Goal: Information Seeking & Learning: Learn about a topic

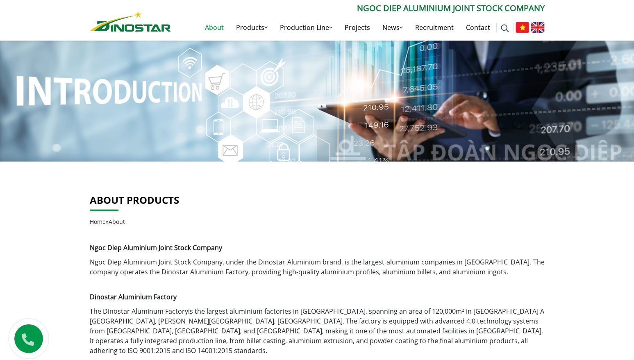
scroll to position [15, 0]
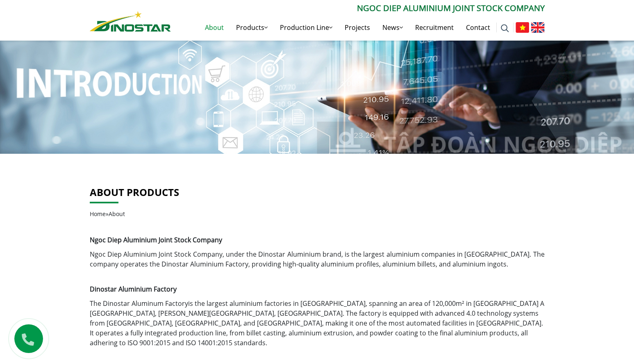
scroll to position [23, 0]
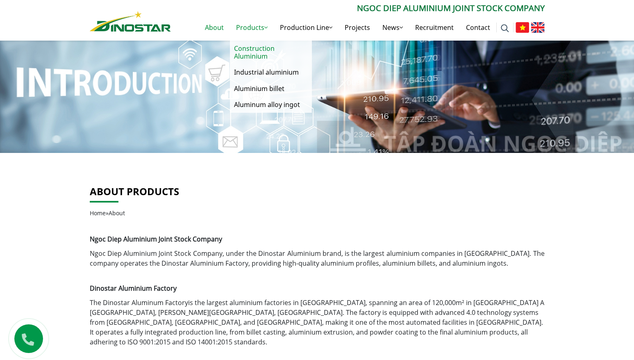
click at [258, 50] on link "Construction Aluminium" at bounding box center [271, 53] width 82 height 24
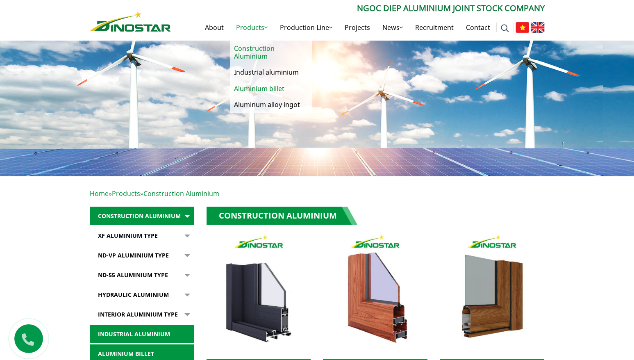
click at [245, 89] on link "Aluminium billet" at bounding box center [271, 89] width 82 height 16
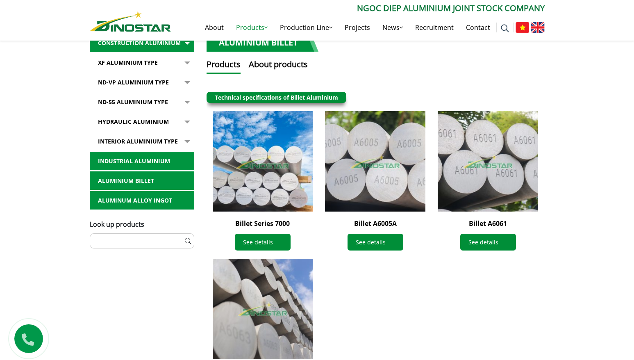
scroll to position [170, 0]
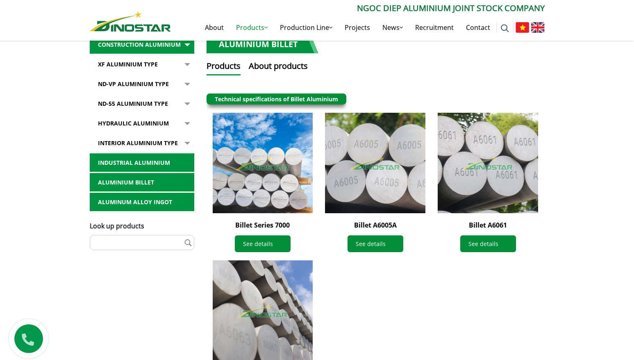
click at [141, 200] on link "Aluminum alloy ingot" at bounding box center [142, 202] width 104 height 19
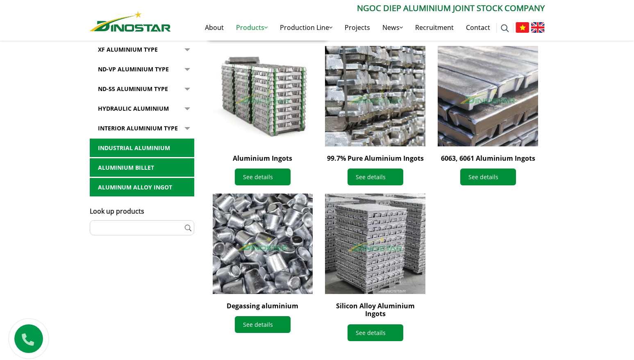
scroll to position [234, 0]
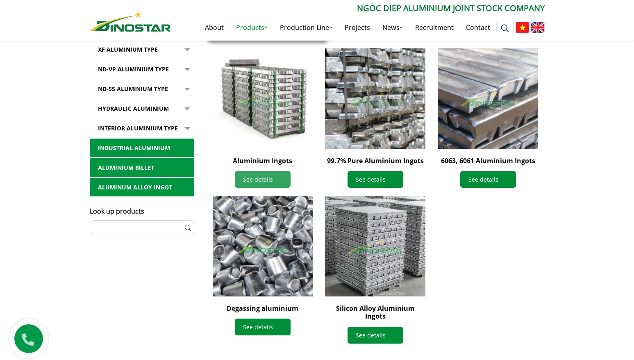
click at [275, 176] on link "See details" at bounding box center [263, 179] width 56 height 17
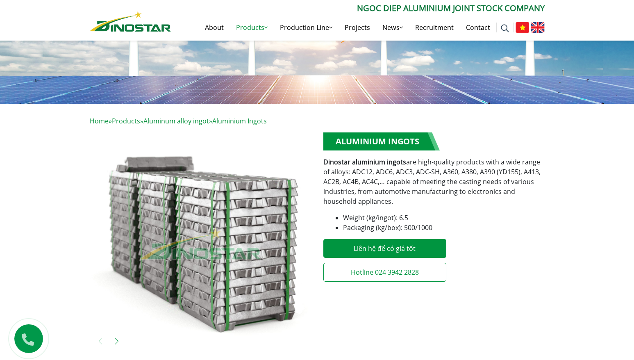
scroll to position [73, 0]
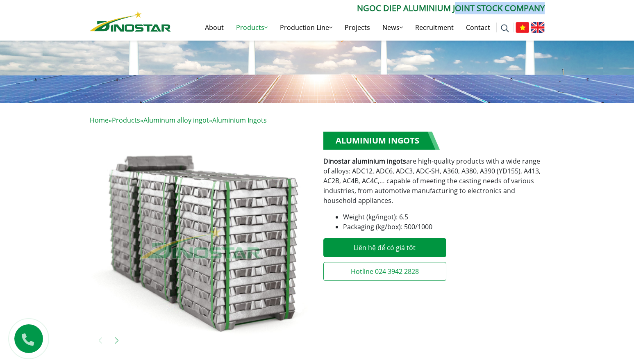
drag, startPoint x: 454, startPoint y: 7, endPoint x: 553, endPoint y: 7, distance: 98.8
click at [553, 7] on div "Search for: ****** Ngoc Diep Aluminium Joint Stock Company About Products Produ…" at bounding box center [317, 20] width 634 height 41
click at [443, 232] on div "**********" at bounding box center [433, 209] width 221 height 154
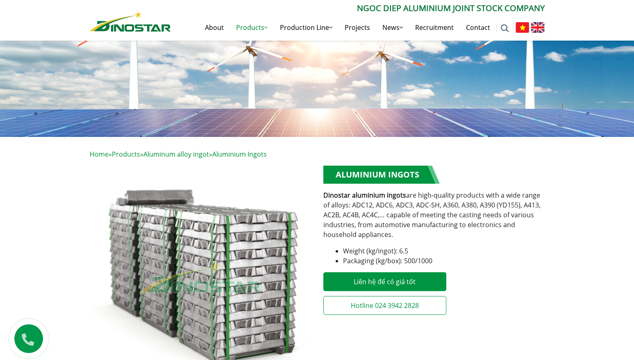
scroll to position [0, 0]
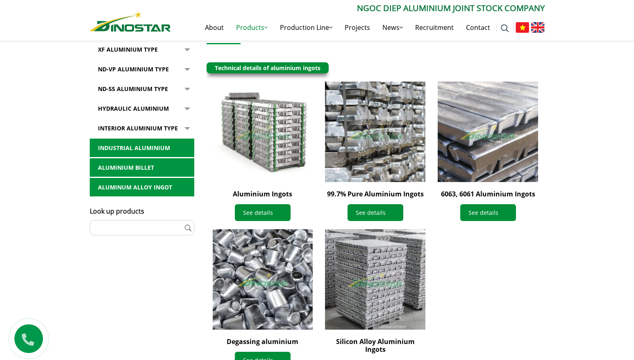
scroll to position [188, 0]
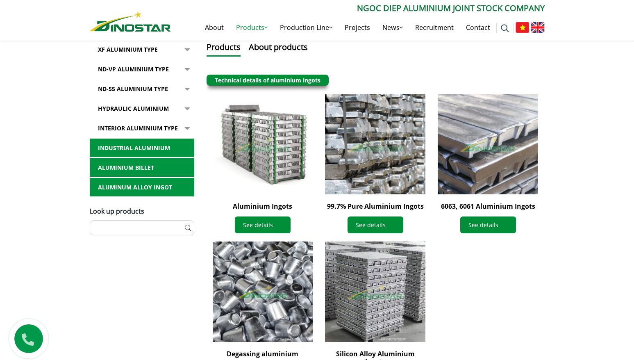
click at [57, 90] on div "Home » Products » Aluminum alloy ingot Construction Aluminium XF Aluminium type…" at bounding box center [317, 192] width 634 height 409
click at [114, 108] on link "Hydraulic Aluminium" at bounding box center [142, 108] width 104 height 19
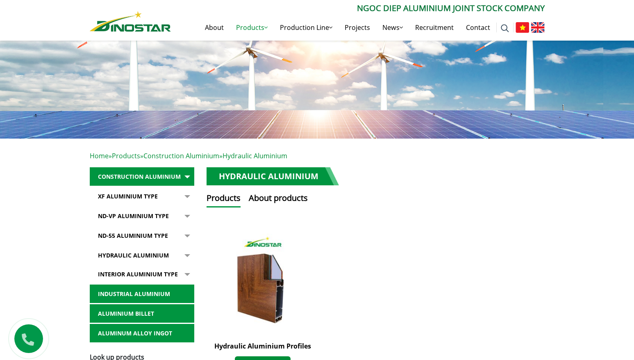
scroll to position [52, 0]
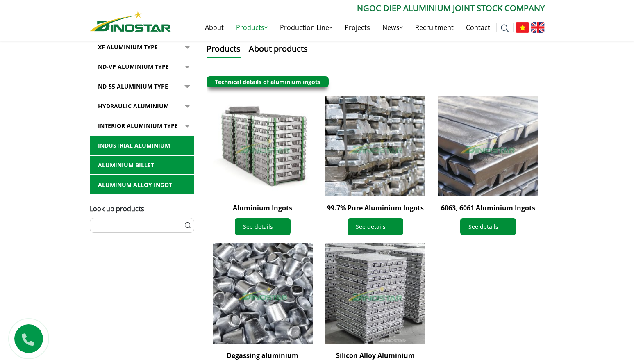
scroll to position [188, 0]
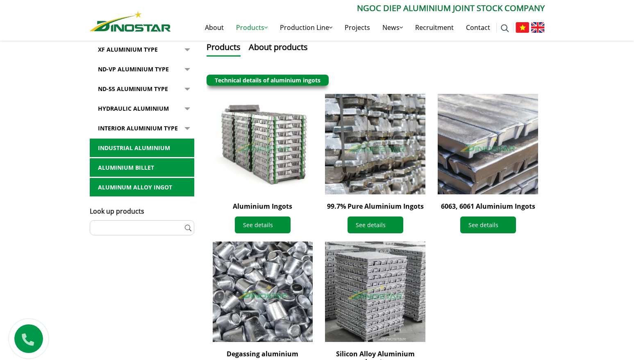
click at [329, 142] on img at bounding box center [375, 144] width 110 height 110
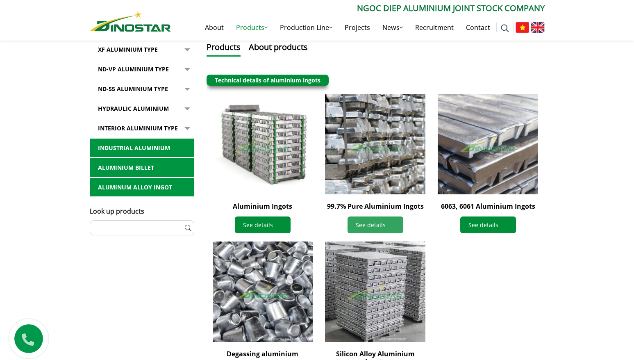
click at [361, 226] on link "See details" at bounding box center [375, 224] width 56 height 17
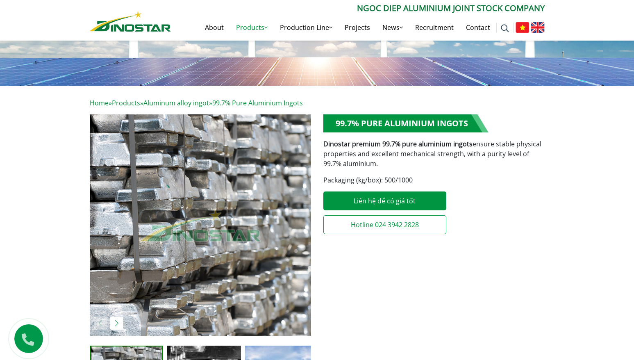
scroll to position [88, 0]
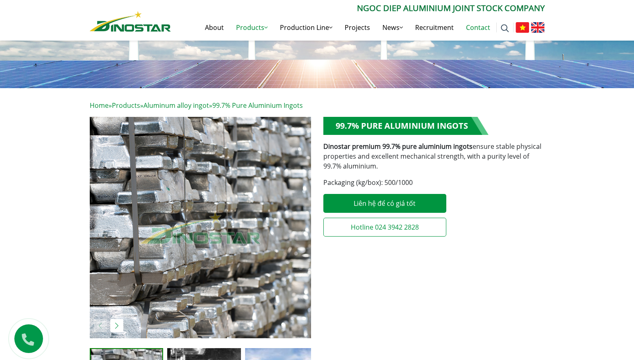
click at [478, 26] on link "Contact" at bounding box center [478, 27] width 36 height 26
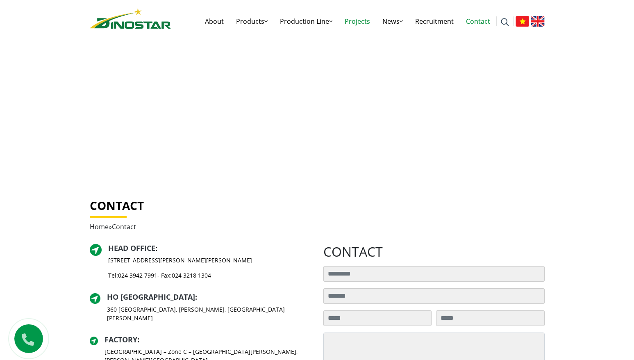
click at [354, 20] on link "Projects" at bounding box center [357, 21] width 38 height 26
